Goal: Check status

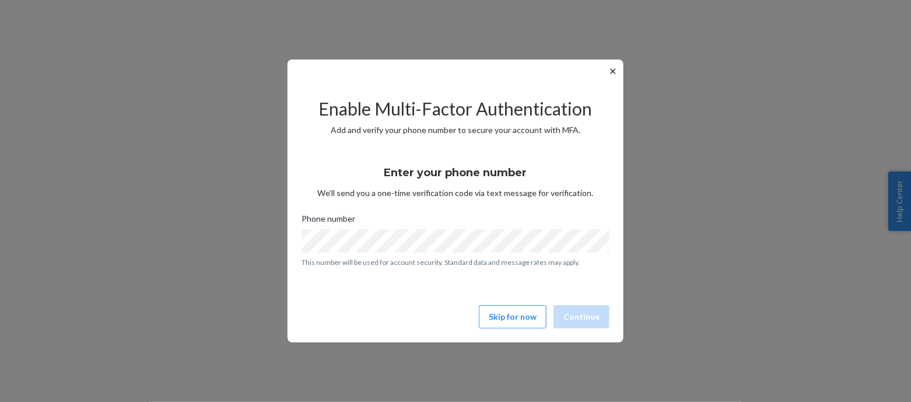
click at [612, 68] on button "✕" at bounding box center [612, 71] width 12 height 14
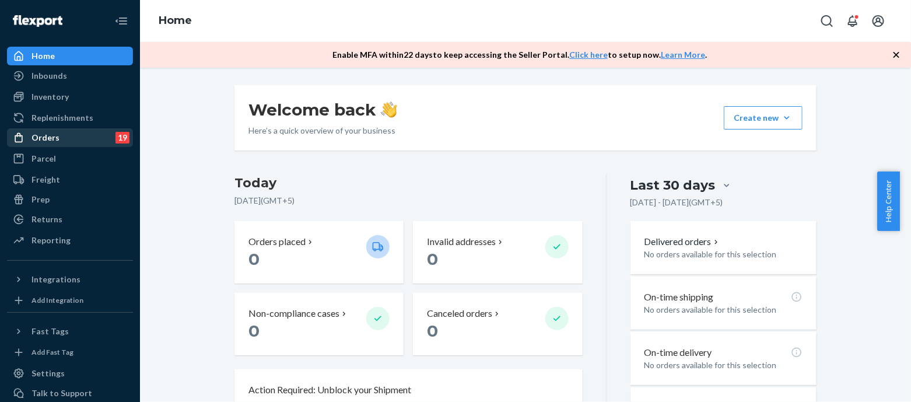
click at [57, 142] on div "Orders 19" at bounding box center [70, 137] width 124 height 16
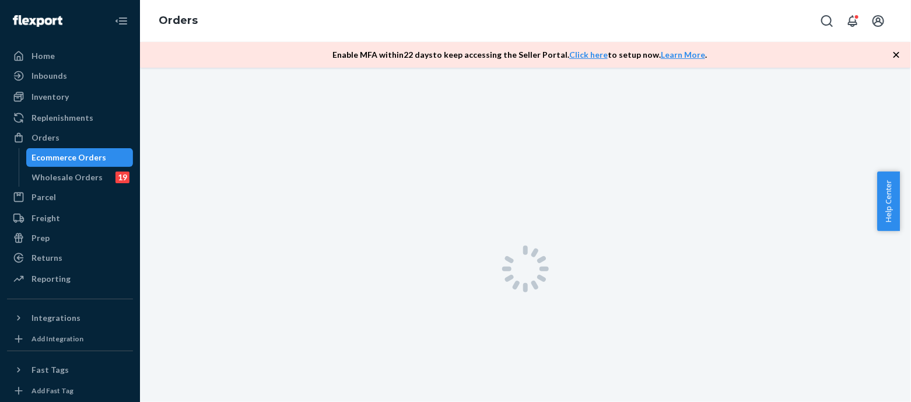
click at [901, 52] on icon "button" at bounding box center [896, 55] width 12 height 12
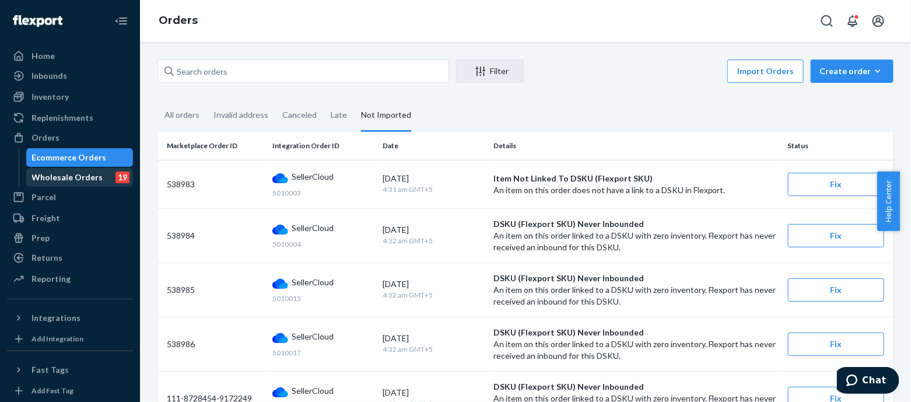
click at [115, 174] on div "19" at bounding box center [122, 177] width 14 height 12
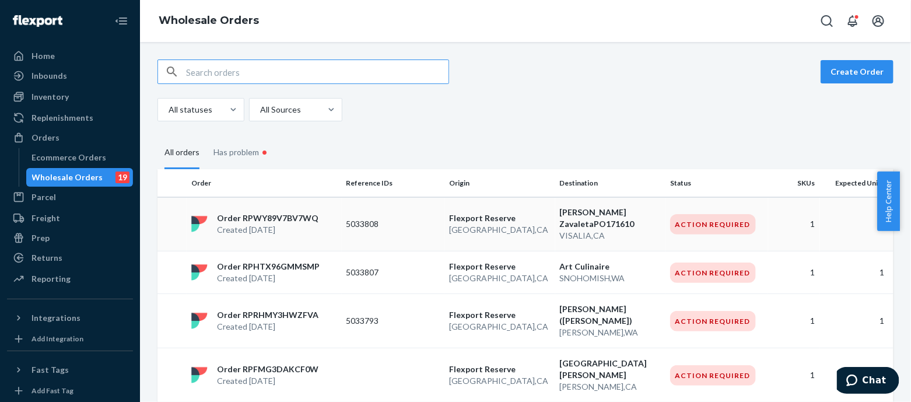
click at [317, 219] on div "Order RPWY89V7BV7WQ Created [DATE]" at bounding box center [264, 223] width 155 height 23
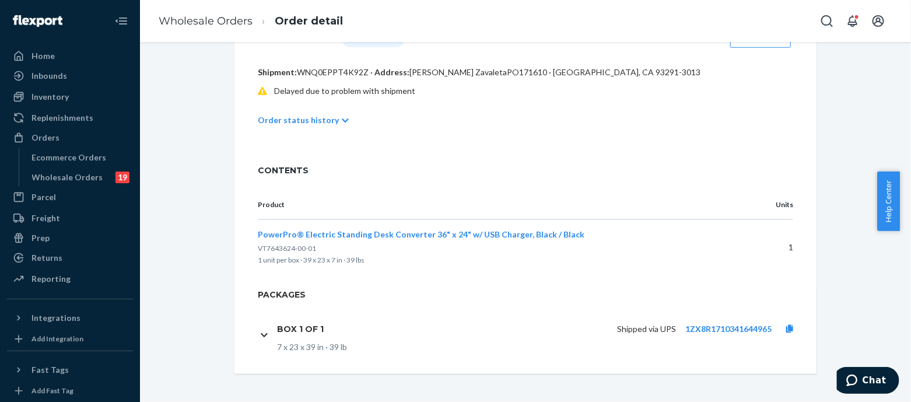
scroll to position [210, 0]
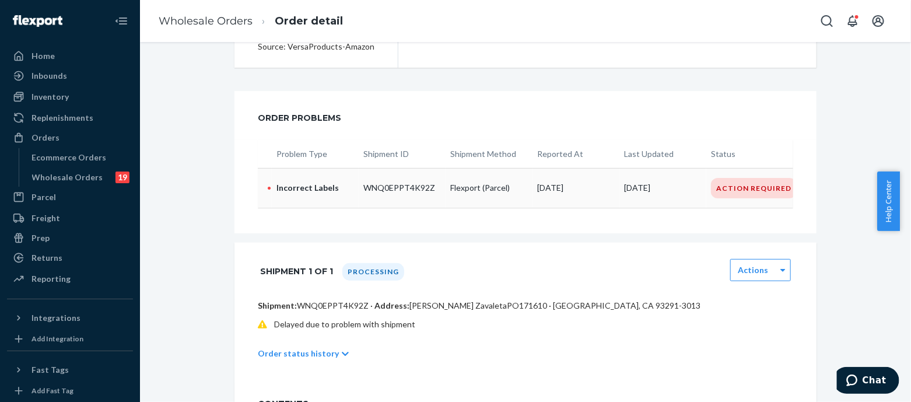
click at [753, 189] on div "Action Required" at bounding box center [754, 188] width 86 height 20
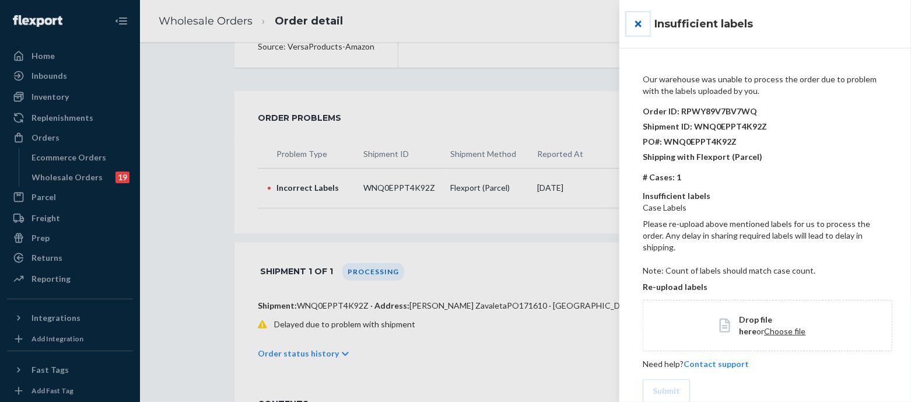
click at [639, 24] on button "close" at bounding box center [637, 23] width 23 height 23
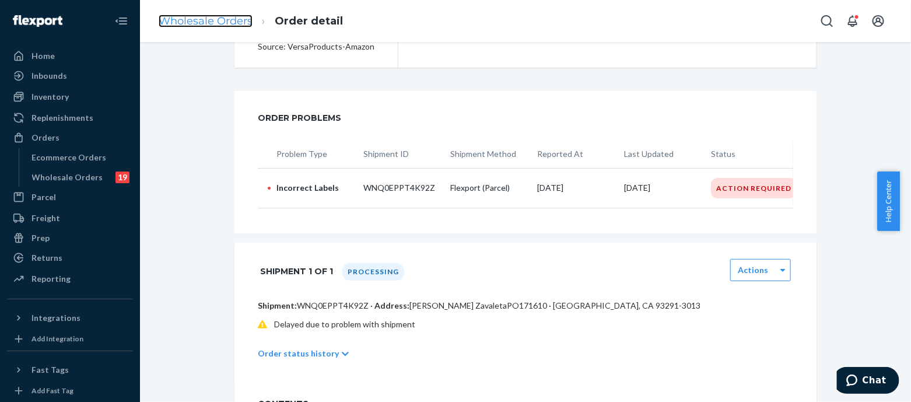
click at [201, 22] on link "Wholesale Orders" at bounding box center [206, 21] width 94 height 13
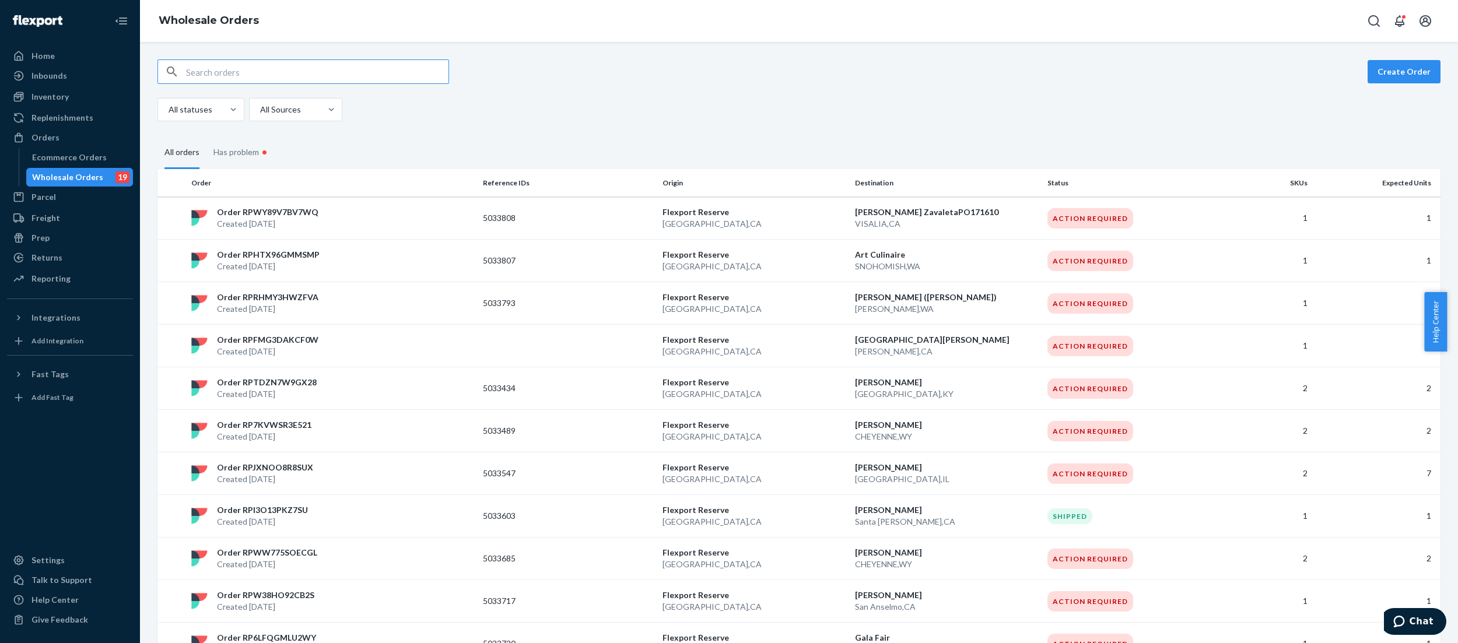
paste input "5030096"
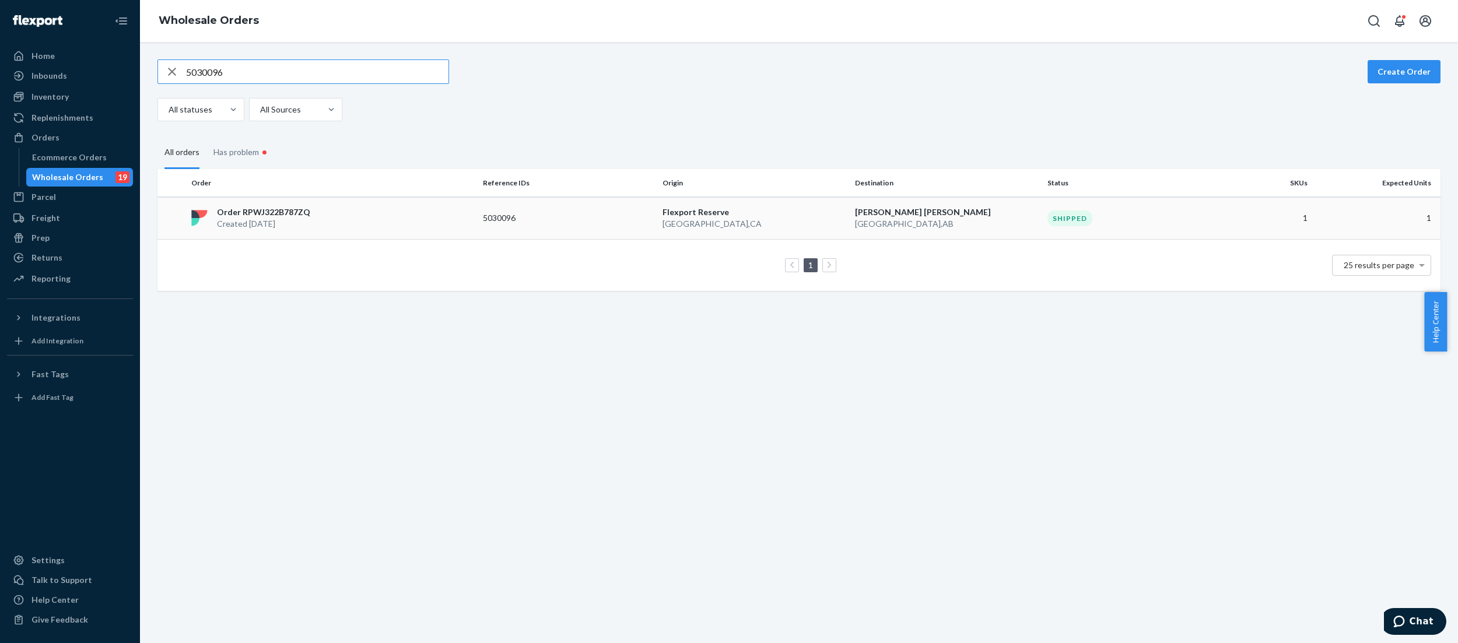
type input "5030096"
click at [910, 227] on td "Shipped" at bounding box center [1132, 218] width 180 height 43
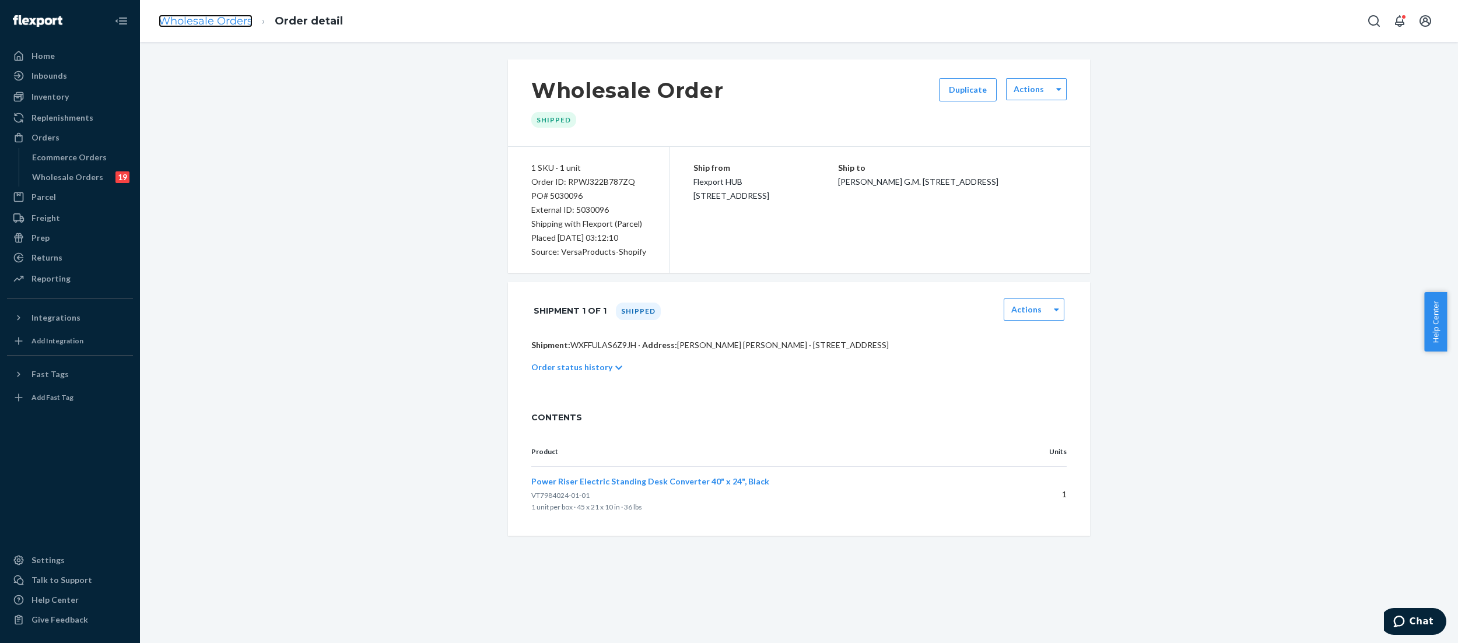
click at [235, 15] on link "Wholesale Orders" at bounding box center [206, 21] width 94 height 13
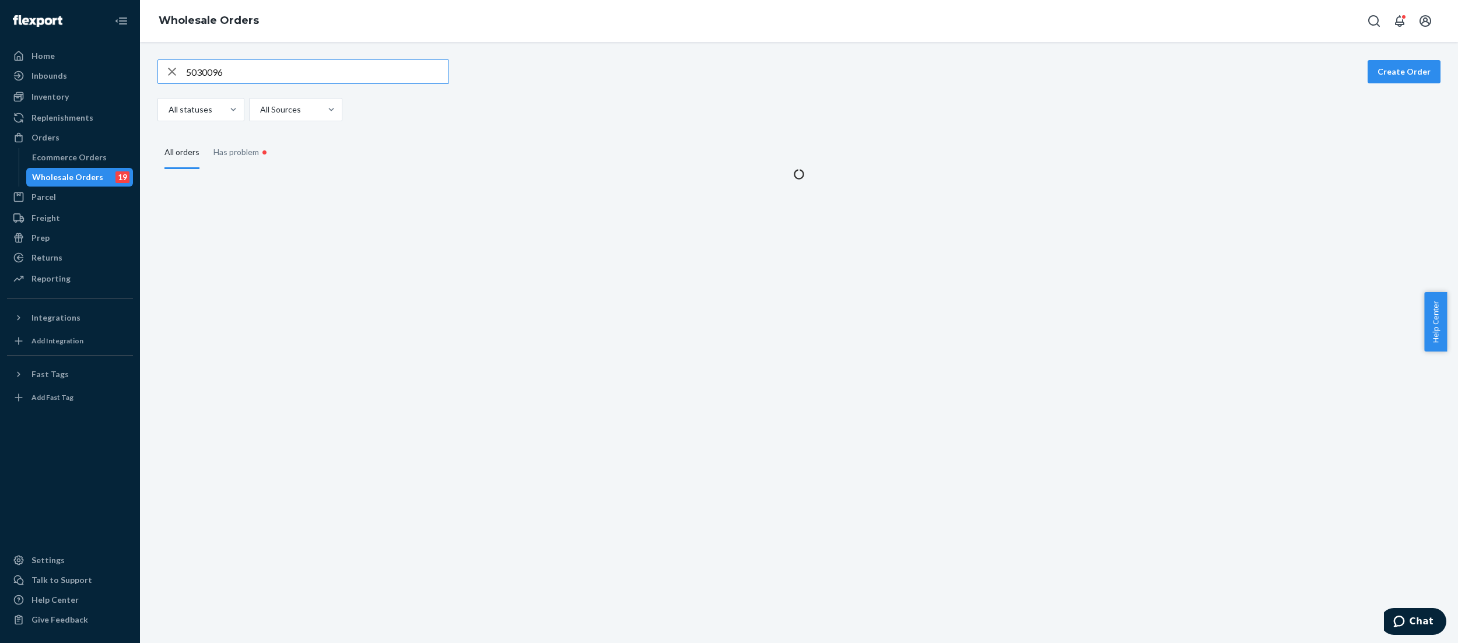
click at [231, 71] on input "5030096" at bounding box center [317, 71] width 262 height 23
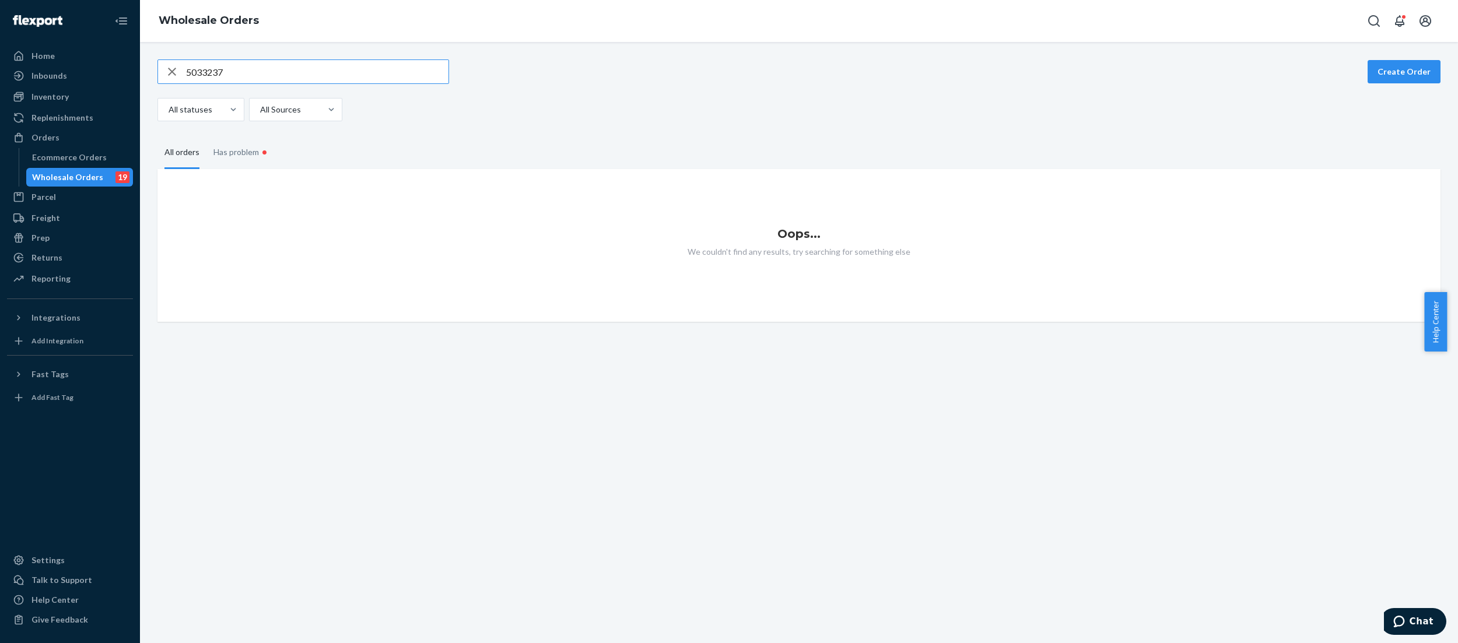
click at [241, 72] on input "5033237" at bounding box center [317, 71] width 262 height 23
paste input "0096"
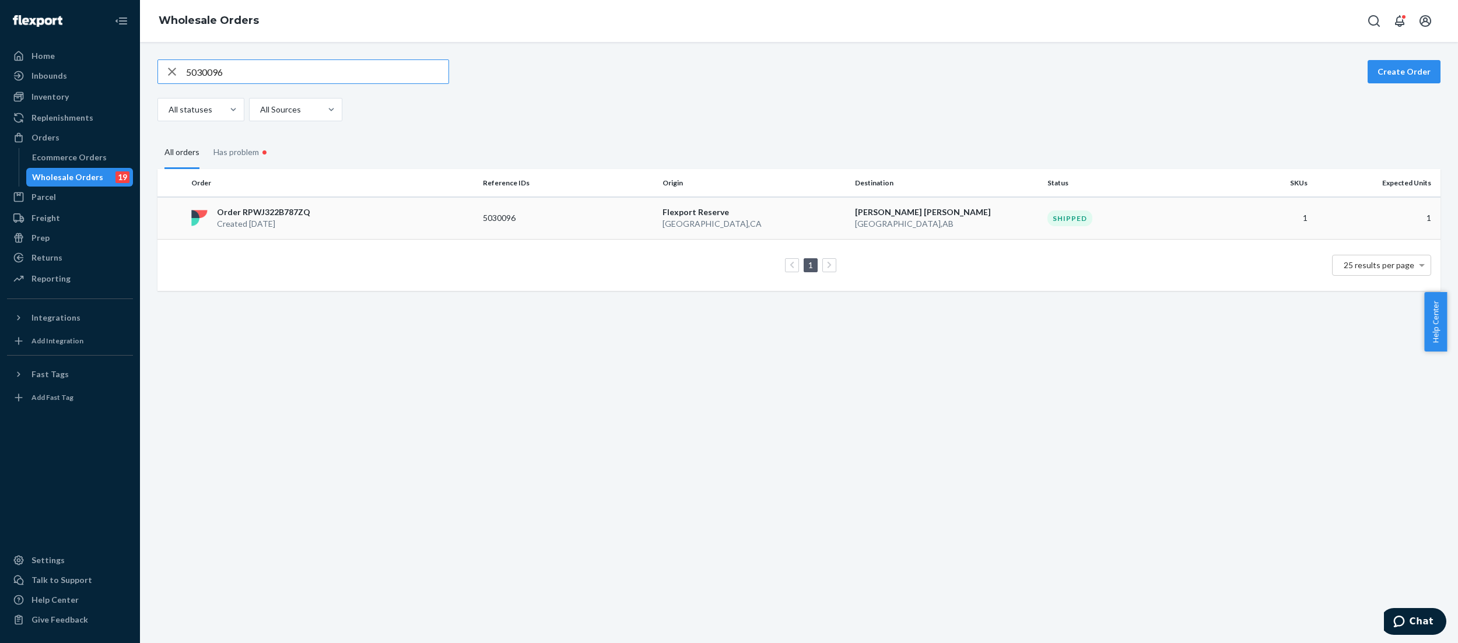
type input "5030096"
click at [910, 223] on div "Shipped" at bounding box center [1132, 218] width 170 height 16
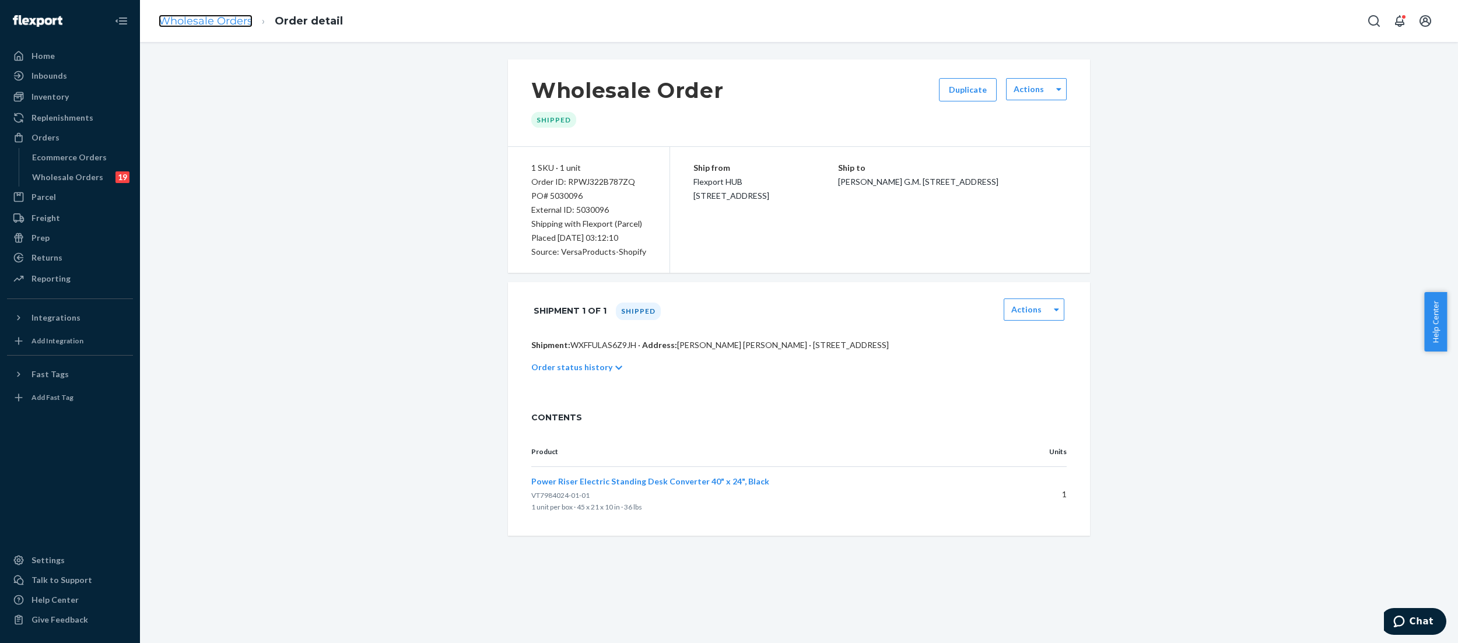
click at [229, 24] on link "Wholesale Orders" at bounding box center [206, 21] width 94 height 13
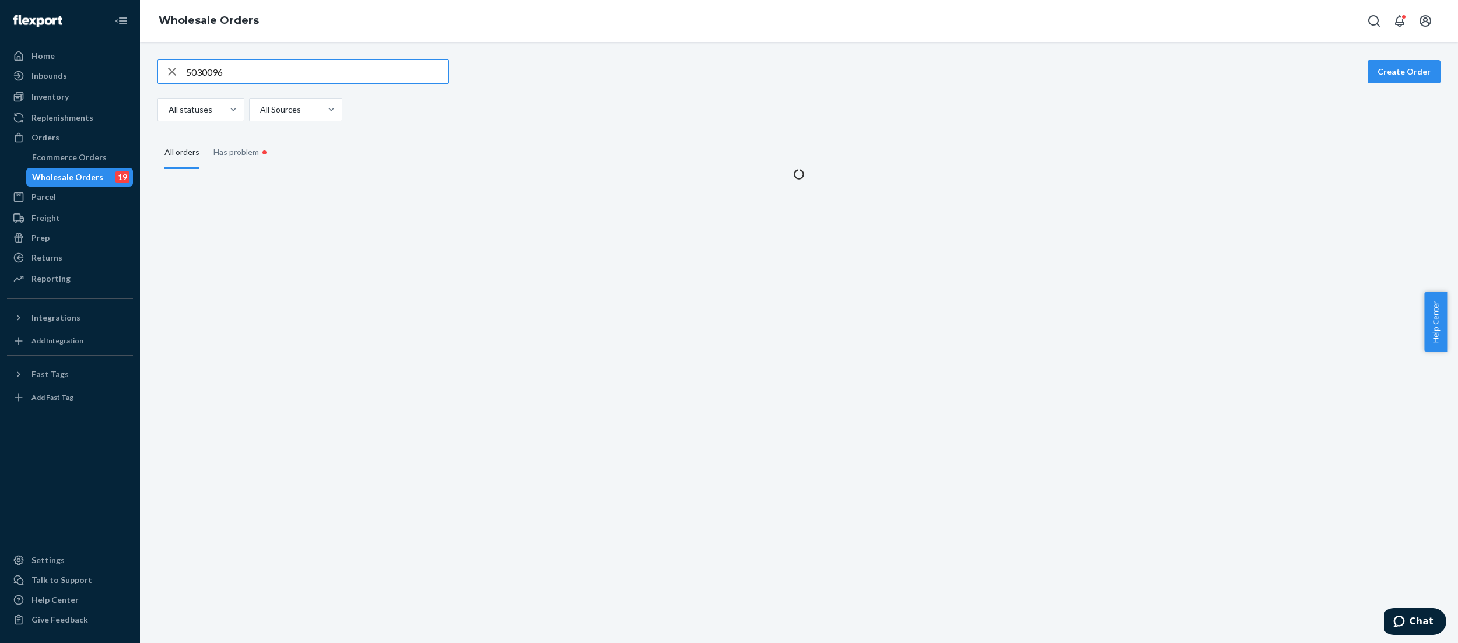
click at [268, 80] on input "5030096" at bounding box center [317, 71] width 262 height 23
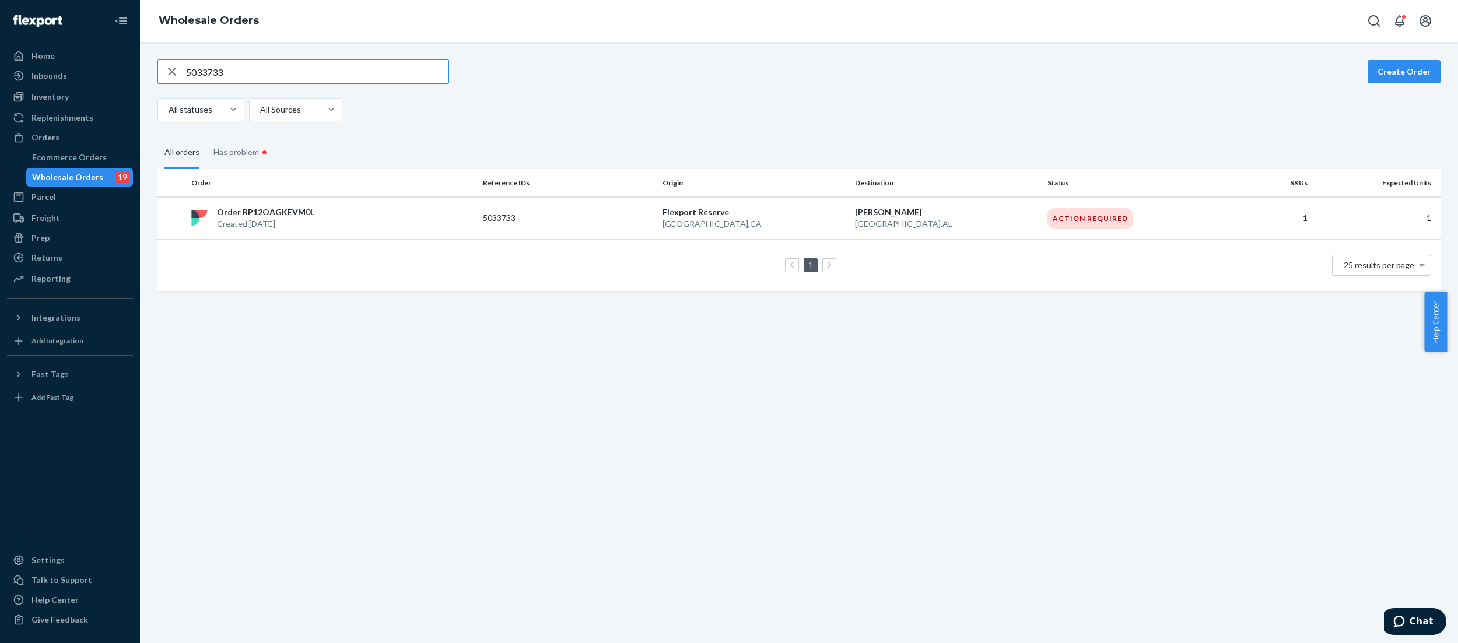
type input "5033733"
